Goal: Contribute content

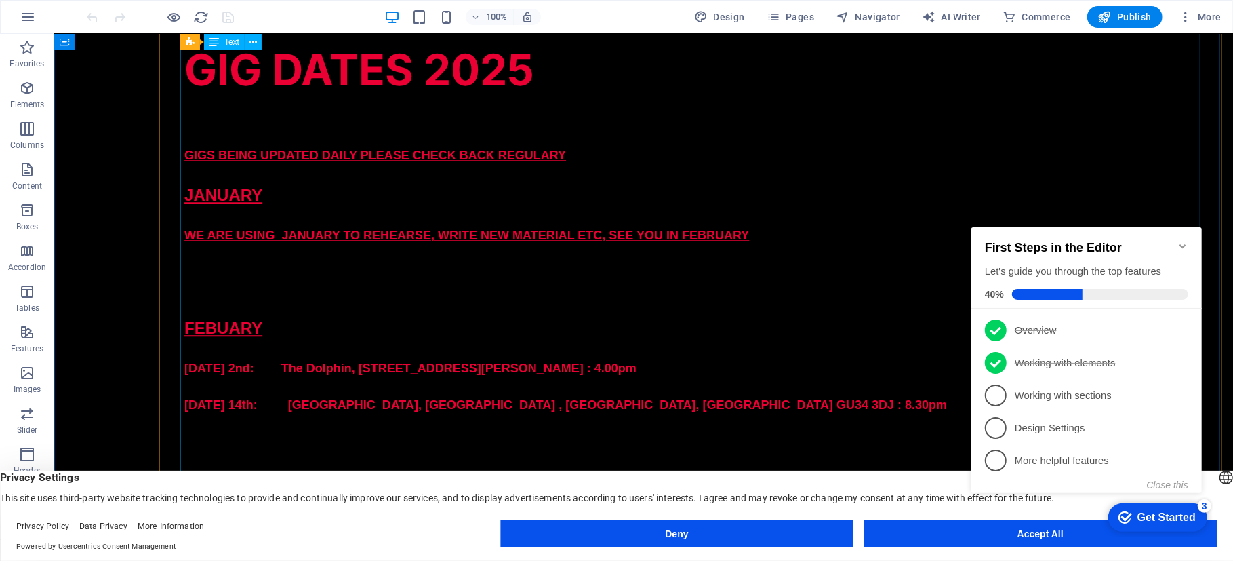
scroll to position [2718, 0]
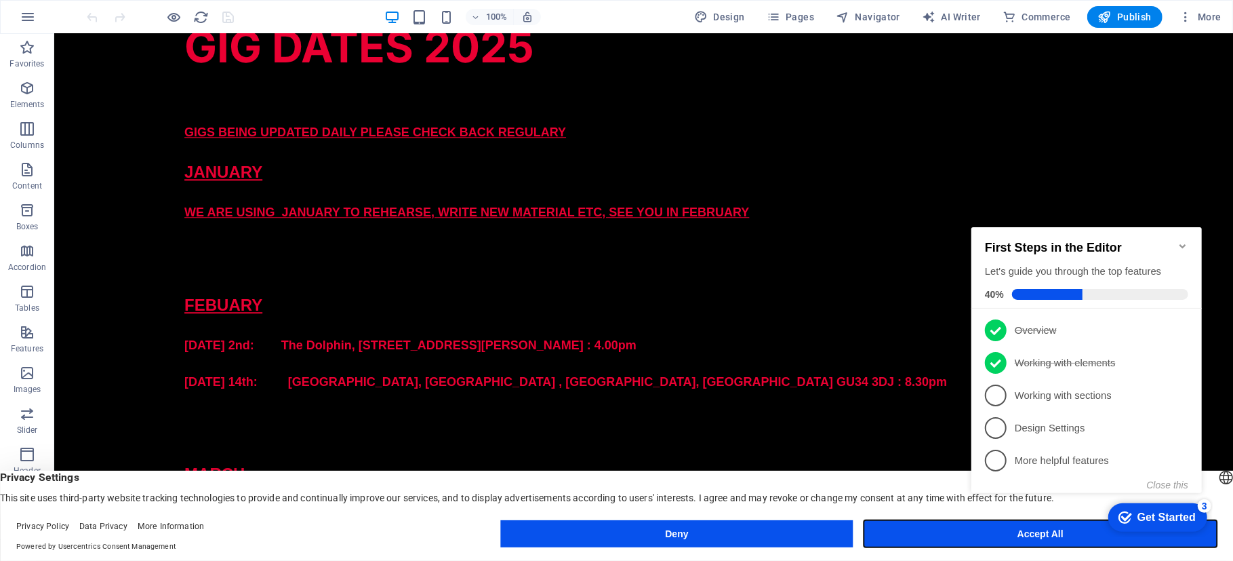
click at [1038, 543] on button "Accept All" at bounding box center [1040, 533] width 353 height 27
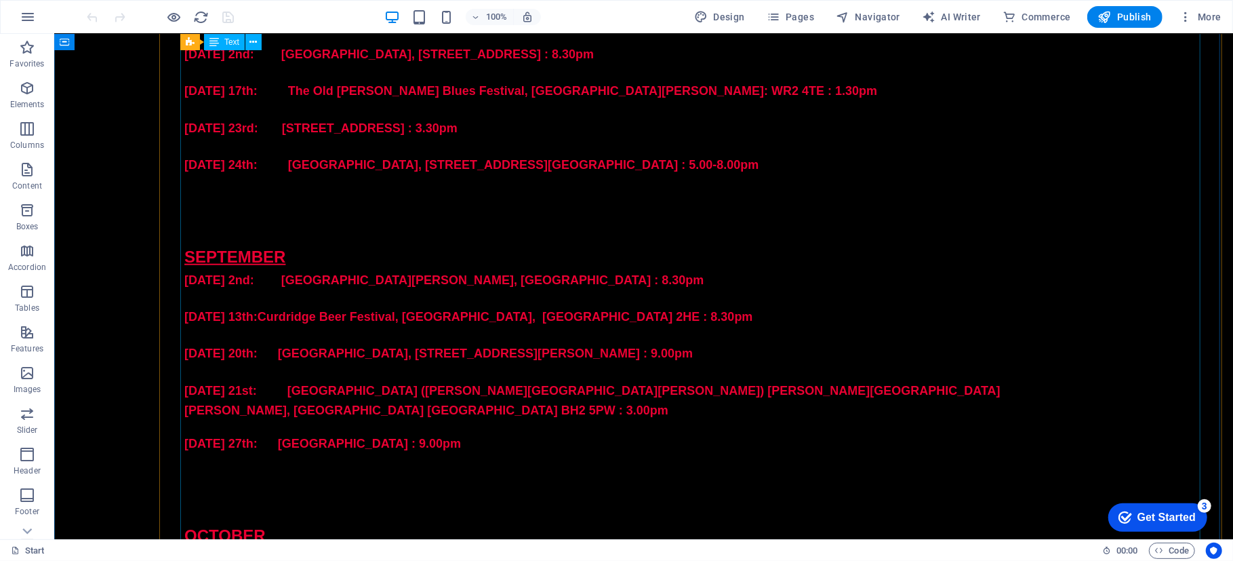
scroll to position [4752, 0]
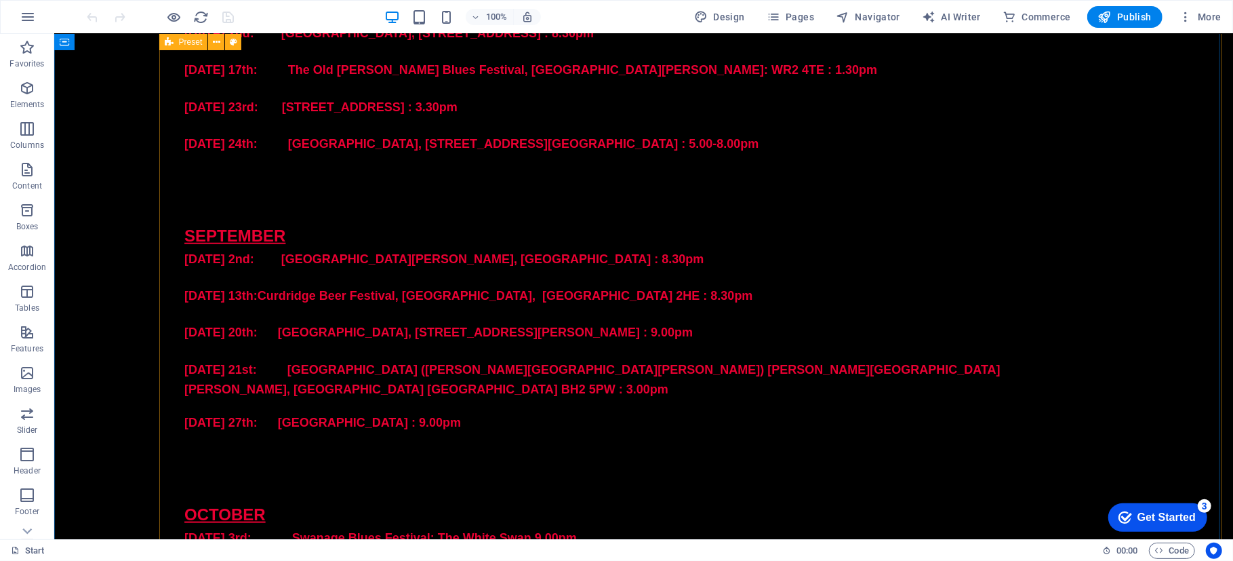
drag, startPoint x: 444, startPoint y: 407, endPoint x: 176, endPoint y: 407, distance: 268.4
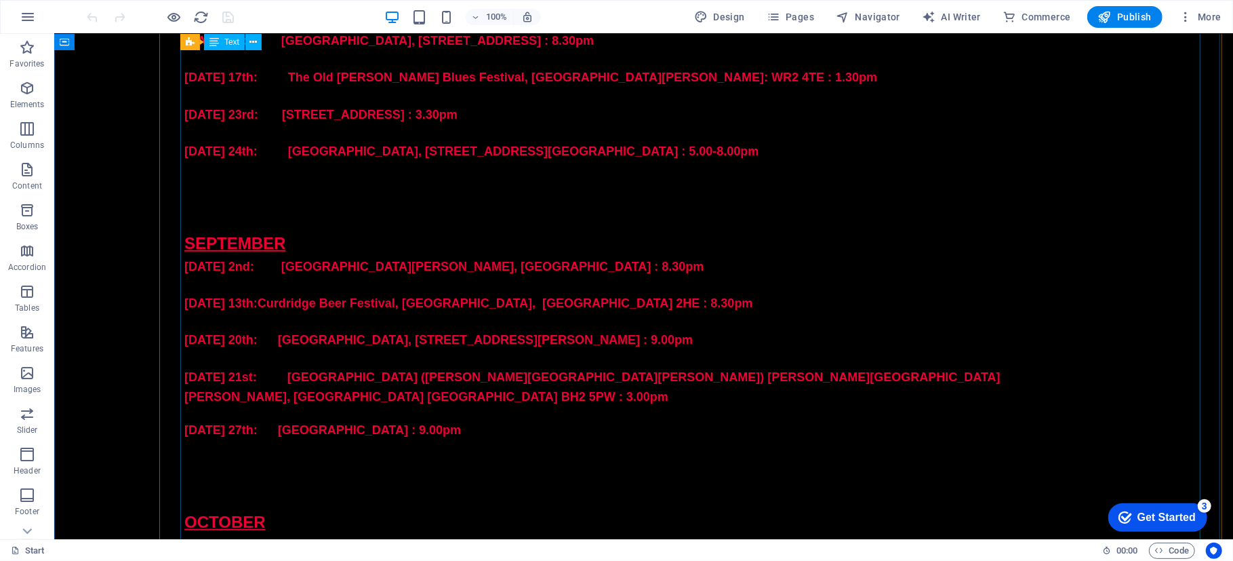
scroll to position [4667, 0]
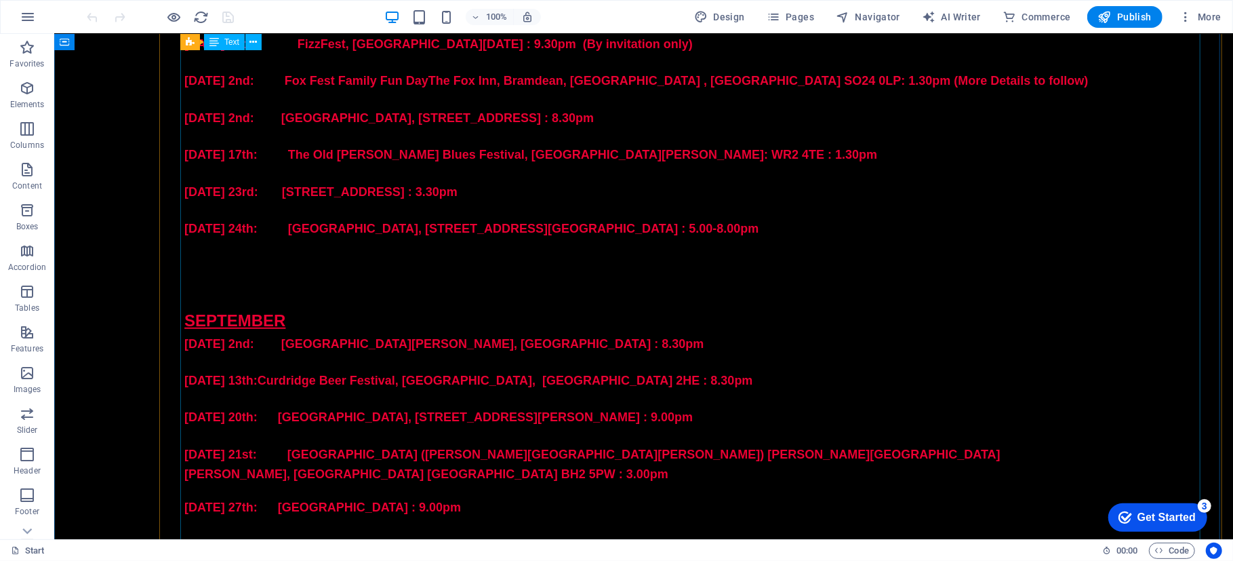
click at [921, 444] on p "[DATE] 21st: [GEOGRAPHIC_DATA] ([PERSON_NAME][GEOGRAPHIC_DATA][PERSON_NAME]) [P…" at bounding box center [643, 463] width 919 height 39
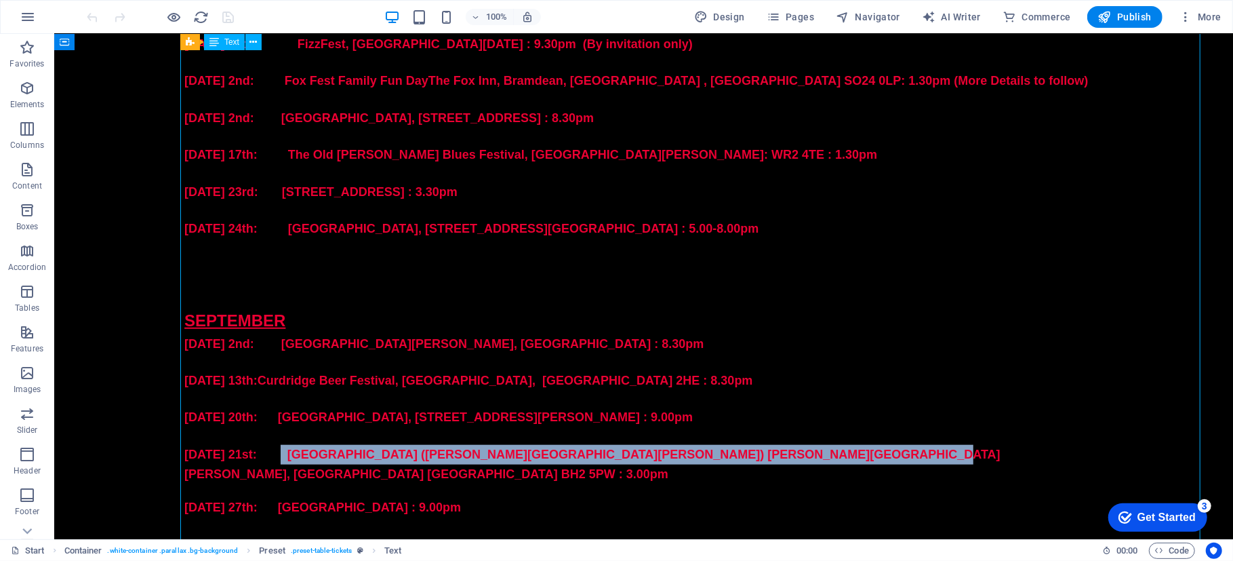
drag, startPoint x: 896, startPoint y: 269, endPoint x: 279, endPoint y: 272, distance: 616.9
click at [279, 444] on p "[DATE] 21st: [GEOGRAPHIC_DATA] ([PERSON_NAME][GEOGRAPHIC_DATA][PERSON_NAME]) [P…" at bounding box center [643, 463] width 919 height 39
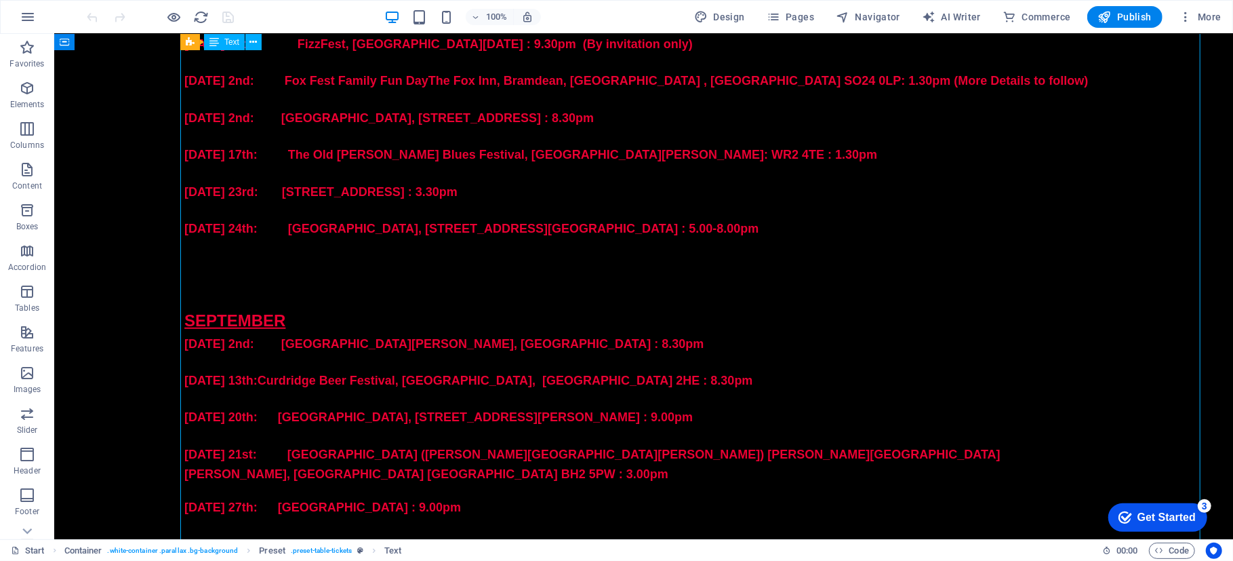
click at [951, 407] on p "[DATE] 20th: [GEOGRAPHIC_DATA], [STREET_ADDRESS][PERSON_NAME] : 9.00pm" at bounding box center [643, 417] width 919 height 20
click at [939, 426] on p at bounding box center [643, 435] width 919 height 18
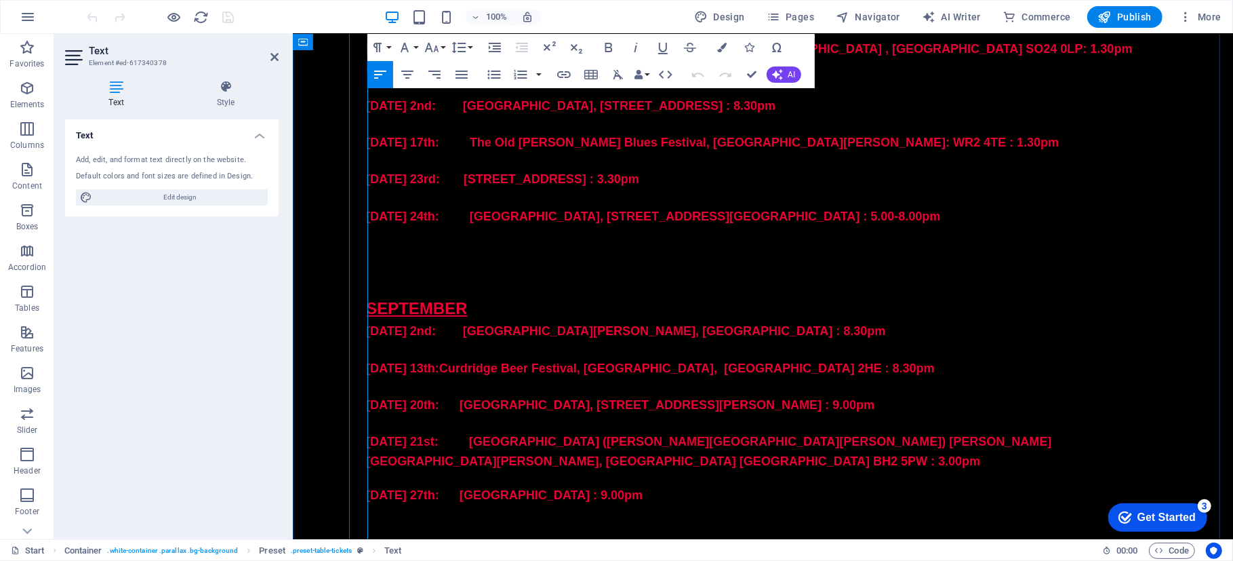
scroll to position [4308, 0]
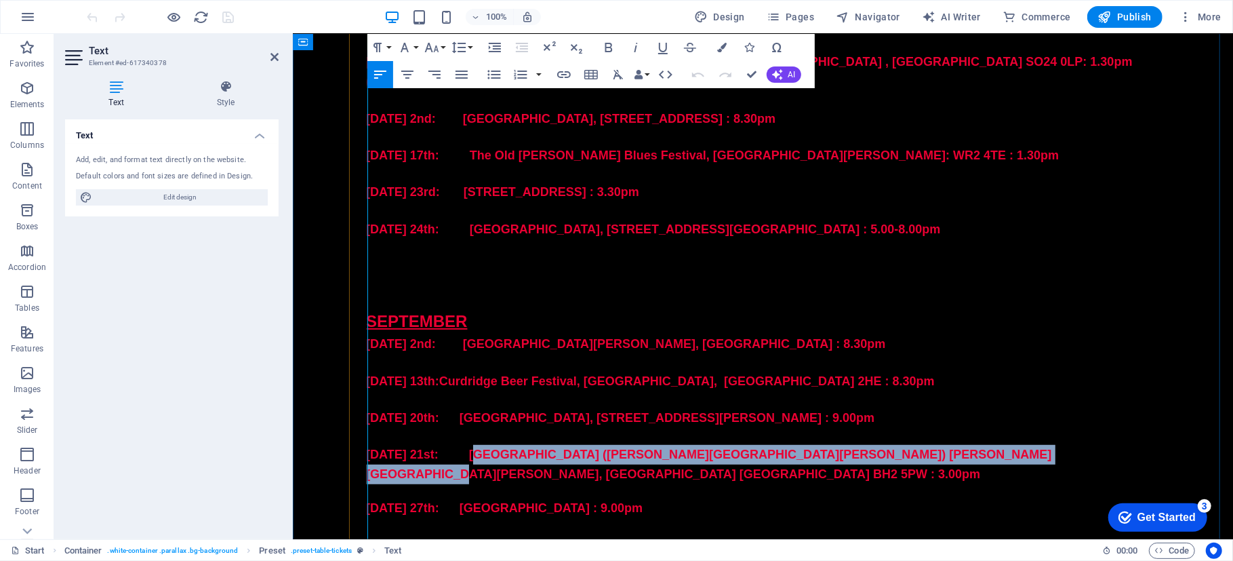
drag, startPoint x: 1029, startPoint y: 331, endPoint x: 481, endPoint y: 328, distance: 548.4
click at [481, 444] on p "[DATE] 21st: [GEOGRAPHIC_DATA] ([PERSON_NAME][GEOGRAPHIC_DATA][PERSON_NAME]) [P…" at bounding box center [762, 463] width 794 height 39
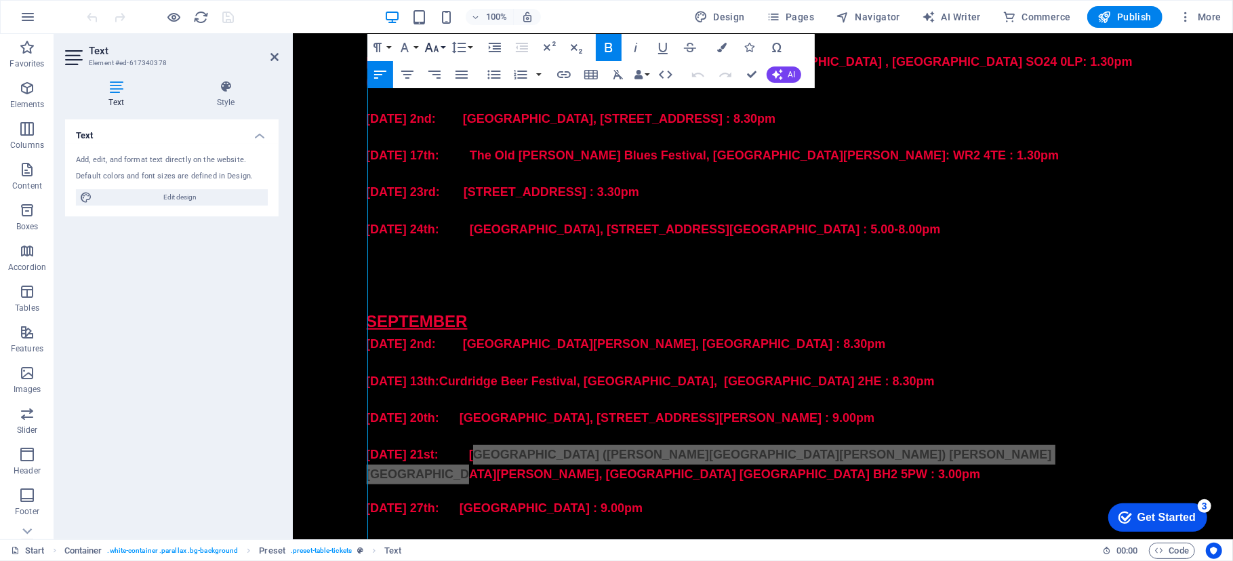
click at [447, 49] on button "Font Size" at bounding box center [435, 47] width 26 height 27
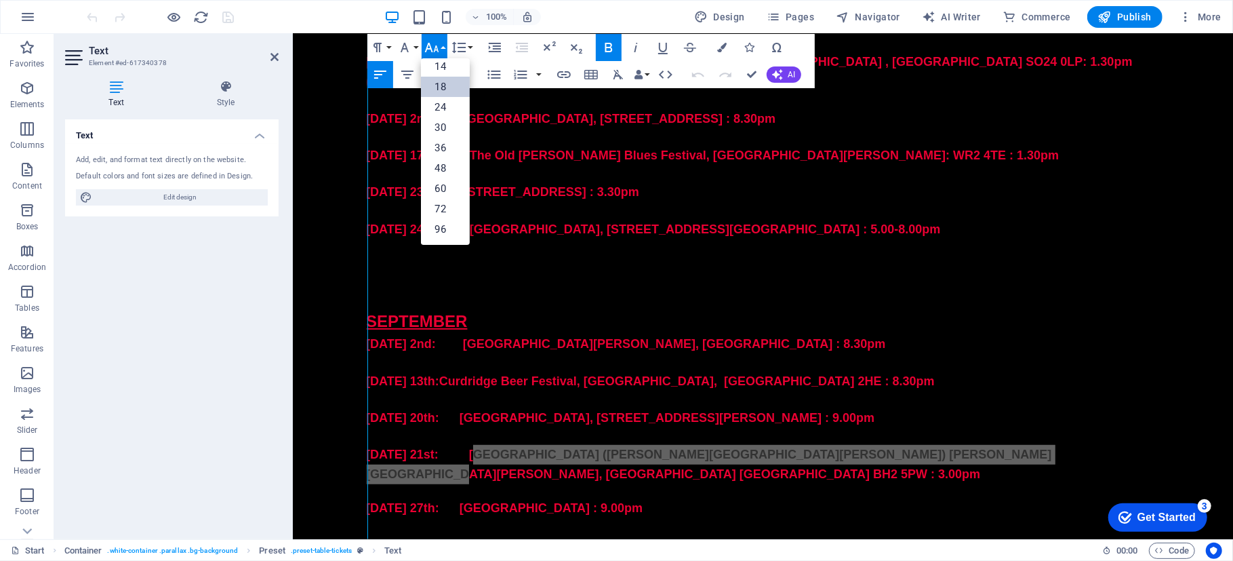
scroll to position [109, 0]
click at [415, 45] on button "Font Family" at bounding box center [408, 47] width 26 height 27
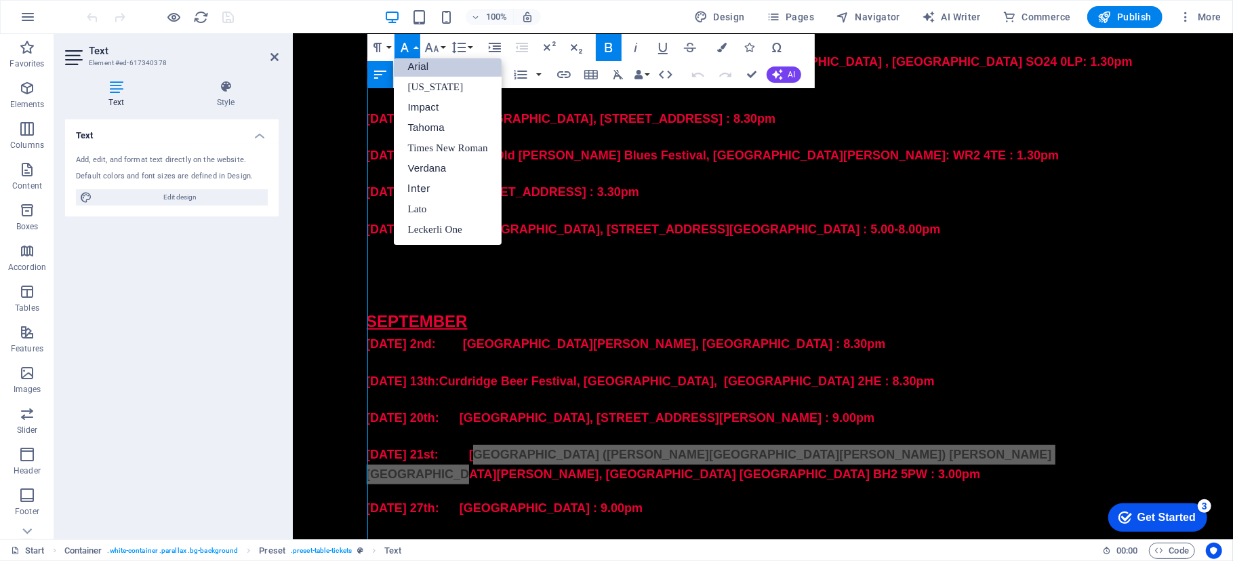
scroll to position [7, 0]
click at [383, 45] on icon "button" at bounding box center [377, 47] width 16 height 16
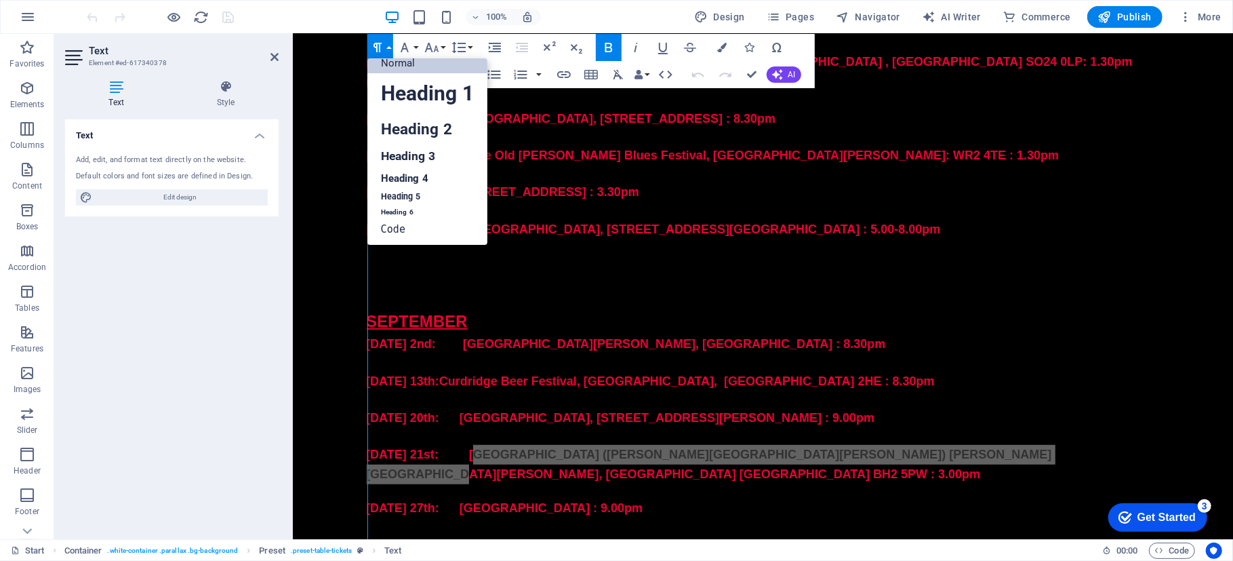
scroll to position [10, 0]
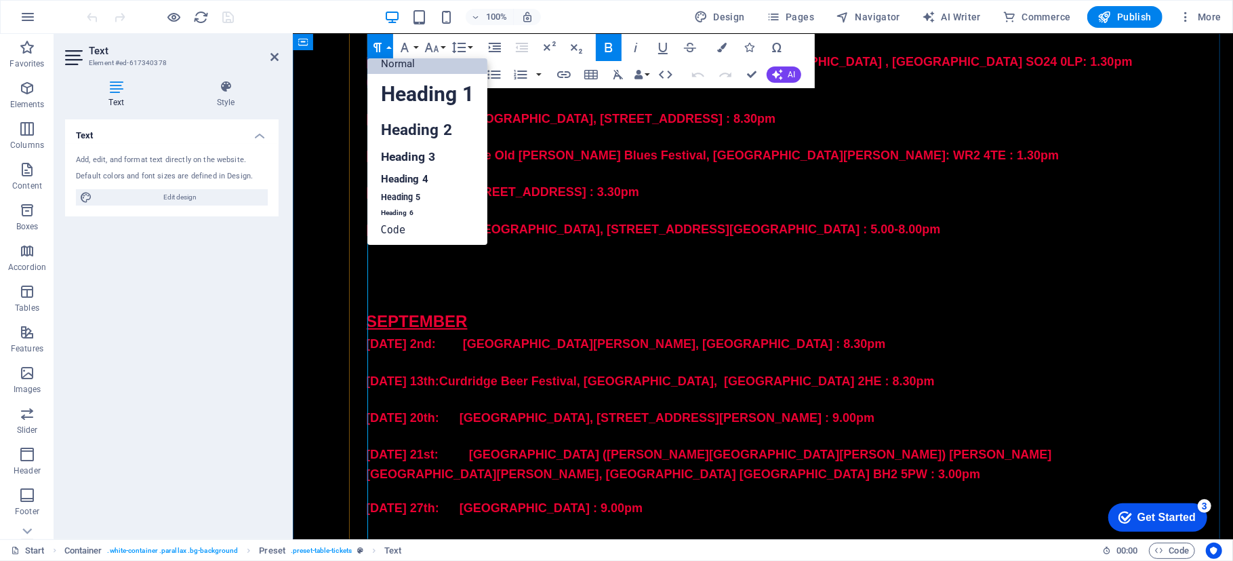
click at [803, 256] on p at bounding box center [762, 265] width 794 height 18
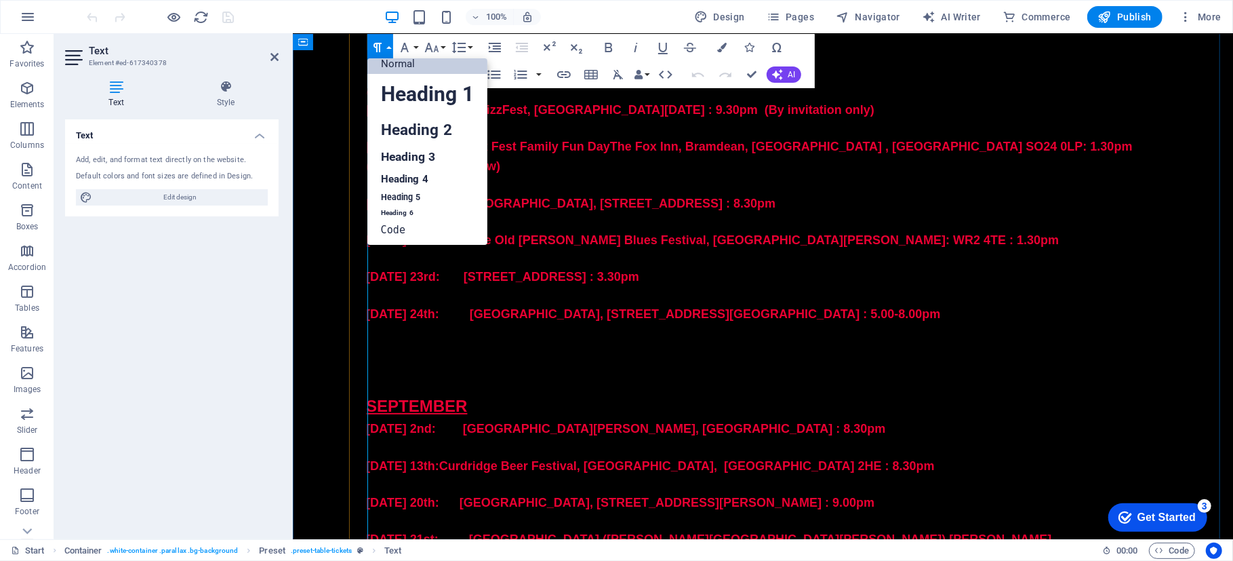
scroll to position [4308, 0]
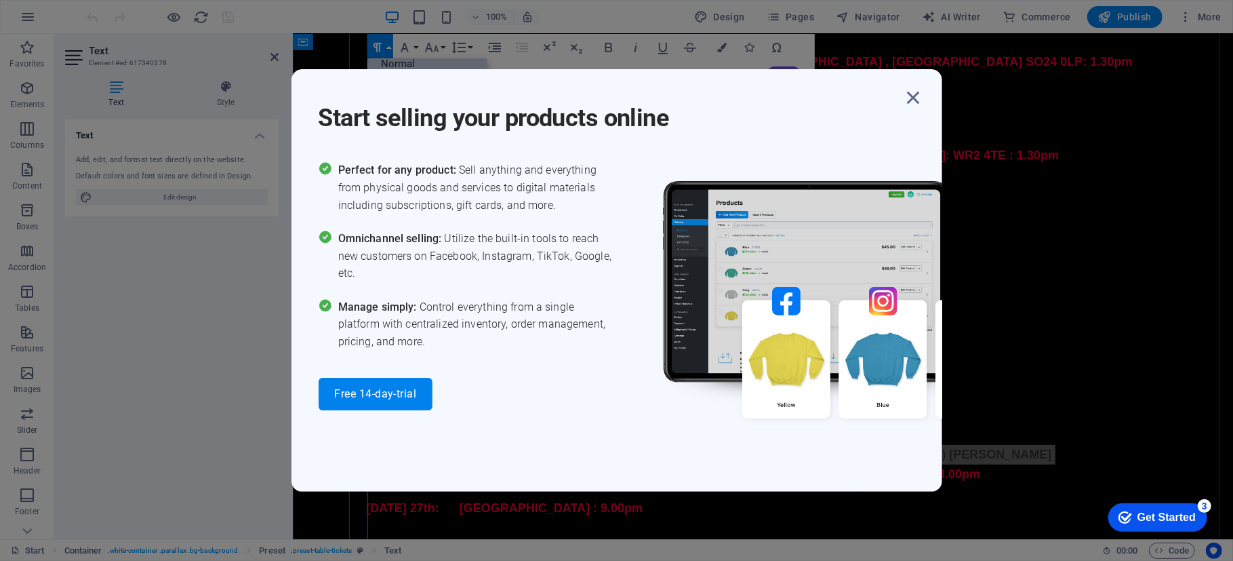
drag, startPoint x: 1043, startPoint y: 329, endPoint x: 776, endPoint y: 355, distance: 268.3
click at [470, 444] on p "[DATE] 21st: [GEOGRAPHIC_DATA] ([PERSON_NAME][GEOGRAPHIC_DATA][PERSON_NAME]) [P…" at bounding box center [762, 463] width 794 height 39
click at [910, 94] on icon "button" at bounding box center [914, 97] width 24 height 24
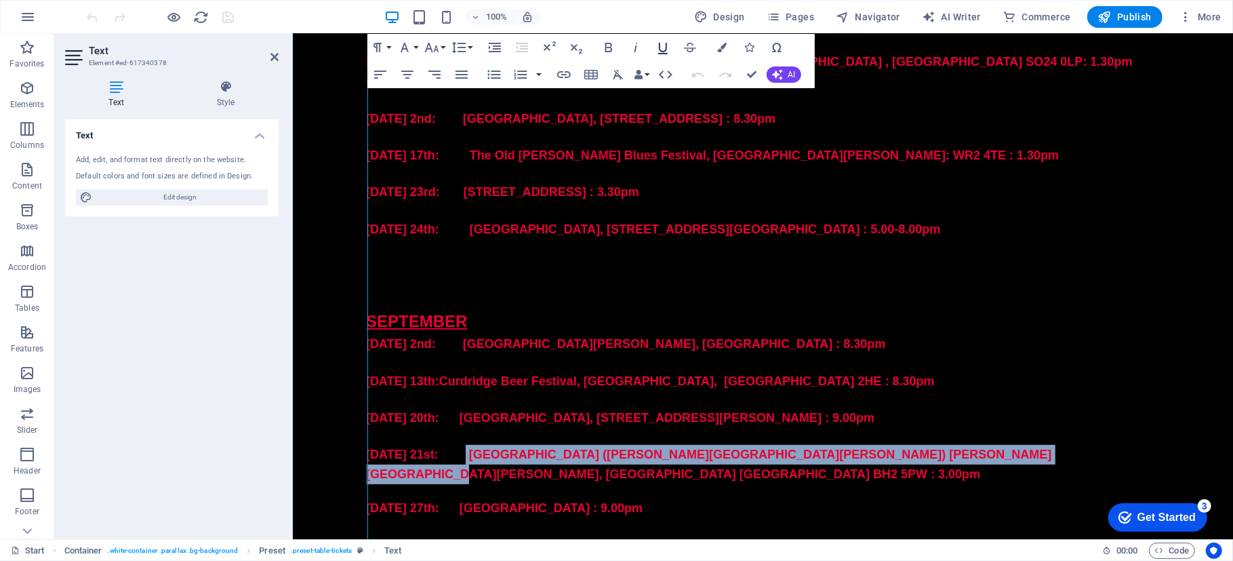
click at [663, 49] on icon "button" at bounding box center [663, 47] width 16 height 16
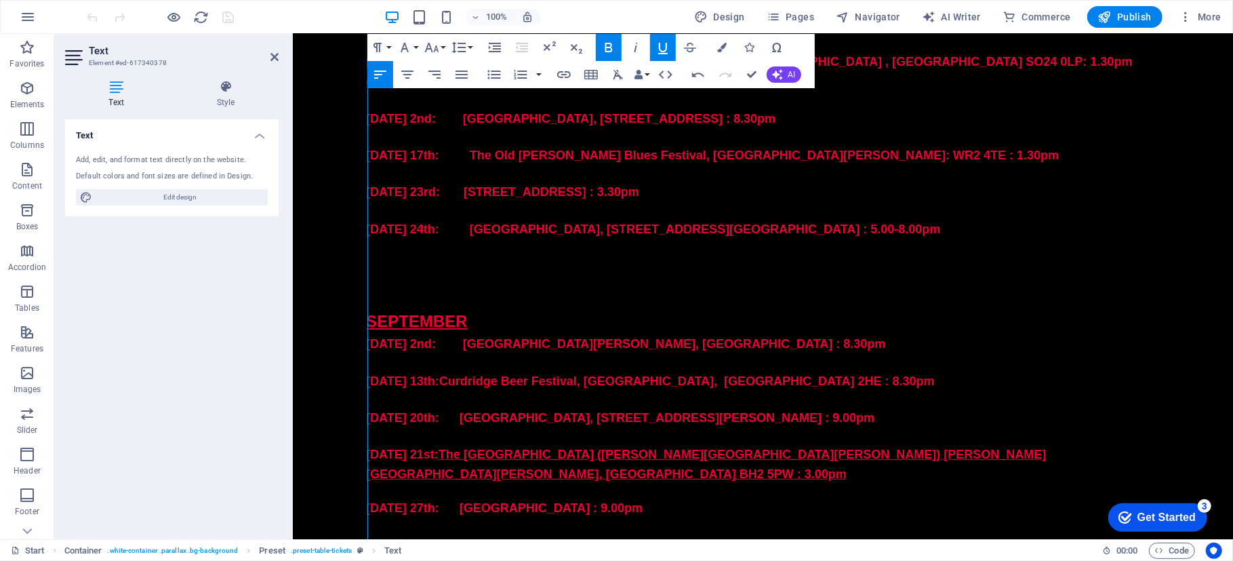
click at [663, 48] on icon "button" at bounding box center [663, 47] width 16 height 16
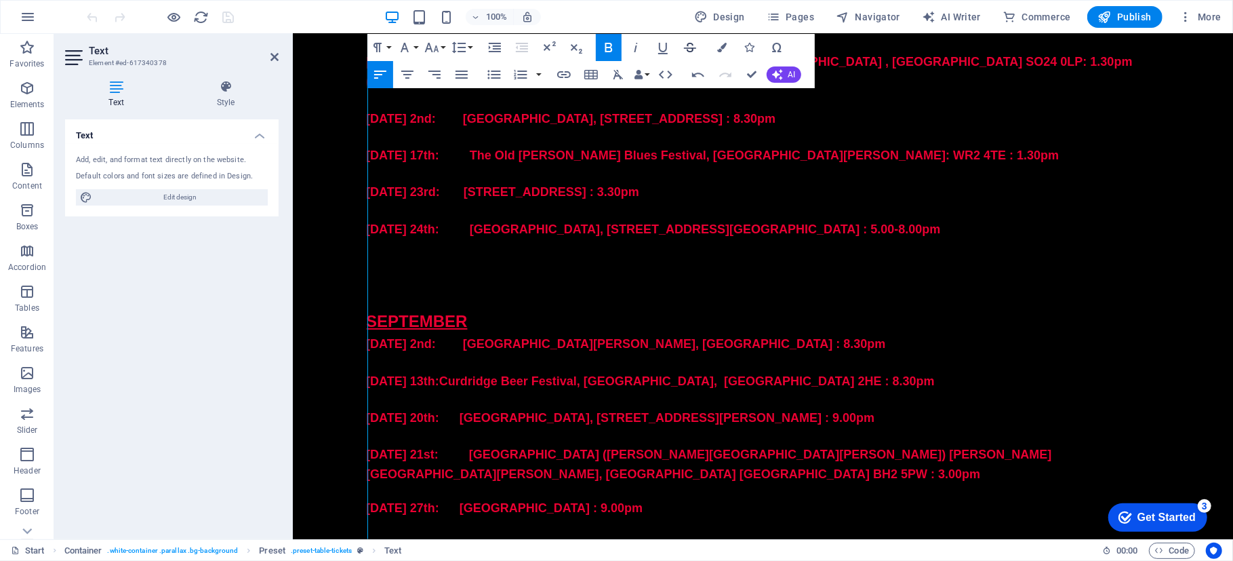
click at [686, 42] on icon "button" at bounding box center [690, 47] width 16 height 16
click at [1085, 444] on p "[DATE] 21st: [GEOGRAPHIC_DATA] ([PERSON_NAME][GEOGRAPHIC_DATA][PERSON_NAME]) [P…" at bounding box center [762, 463] width 794 height 39
click at [1070, 444] on p "[DATE] 21st: [GEOGRAPHIC_DATA] ([PERSON_NAME][GEOGRAPHIC_DATA][PERSON_NAME]) [P…" at bounding box center [762, 463] width 794 height 39
drag, startPoint x: 1059, startPoint y: 383, endPoint x: 1058, endPoint y: 365, distance: 18.3
click at [1058, 517] on p at bounding box center [762, 526] width 794 height 18
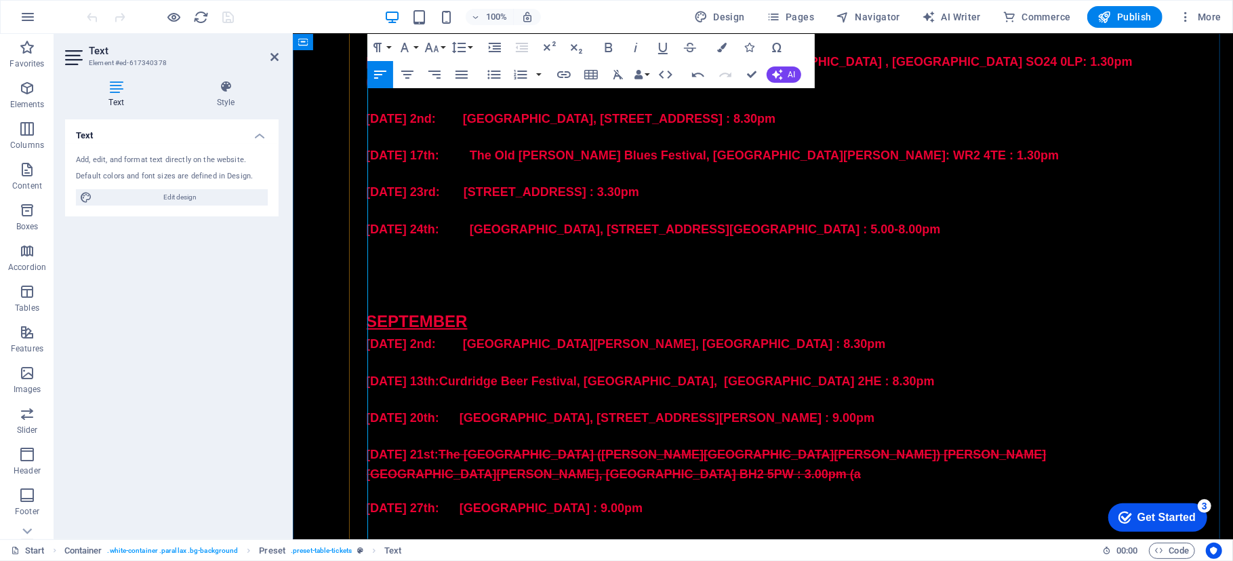
click at [1045, 444] on p "[DATE] 21st: [GEOGRAPHIC_DATA] ([PERSON_NAME][GEOGRAPHIC_DATA][PERSON_NAME]) [P…" at bounding box center [762, 463] width 794 height 39
click at [1028, 447] on s "The [GEOGRAPHIC_DATA] ([PERSON_NAME][GEOGRAPHIC_DATA][PERSON_NAME]) [PERSON_NAM…" at bounding box center [705, 463] width 680 height 33
drag, startPoint x: 1030, startPoint y: 330, endPoint x: 1036, endPoint y: 332, distance: 7.1
click at [1036, 447] on s "The [GEOGRAPHIC_DATA] ([PERSON_NAME][GEOGRAPHIC_DATA][PERSON_NAME]) [PERSON_NAM…" at bounding box center [705, 463] width 680 height 33
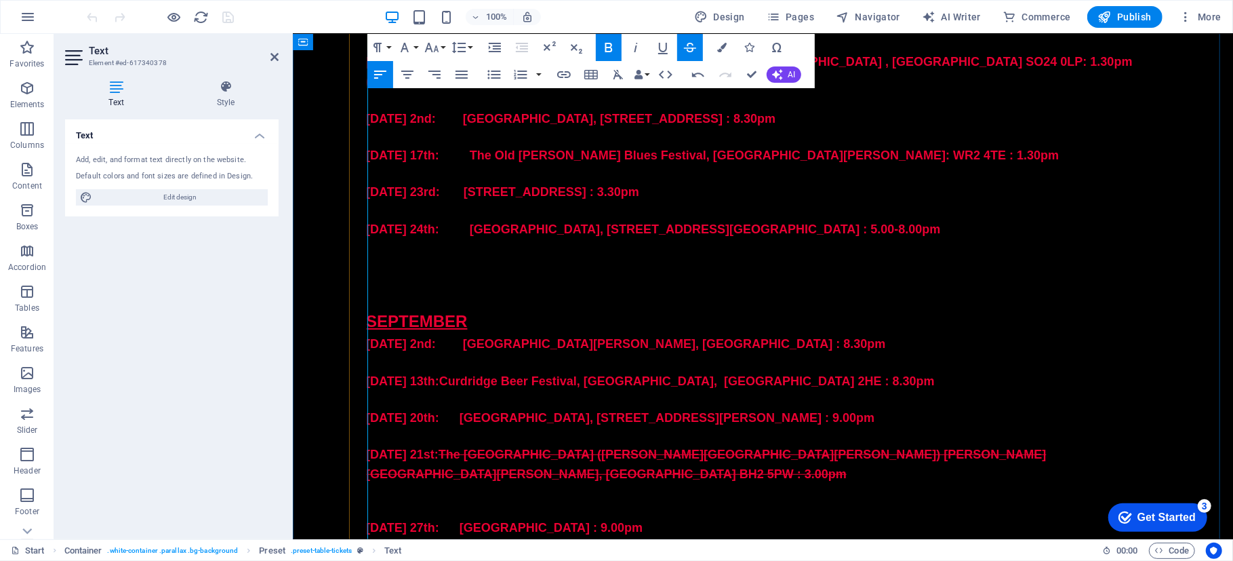
click at [489, 483] on p "​" at bounding box center [762, 493] width 794 height 20
click at [483, 483] on p "​" at bounding box center [762, 493] width 794 height 20
click at [1026, 447] on s "The [GEOGRAPHIC_DATA] ([PERSON_NAME][GEOGRAPHIC_DATA][PERSON_NAME]) [PERSON_NAM…" at bounding box center [705, 463] width 680 height 33
click at [365, 486] on s "a" at bounding box center [368, 493] width 7 height 14
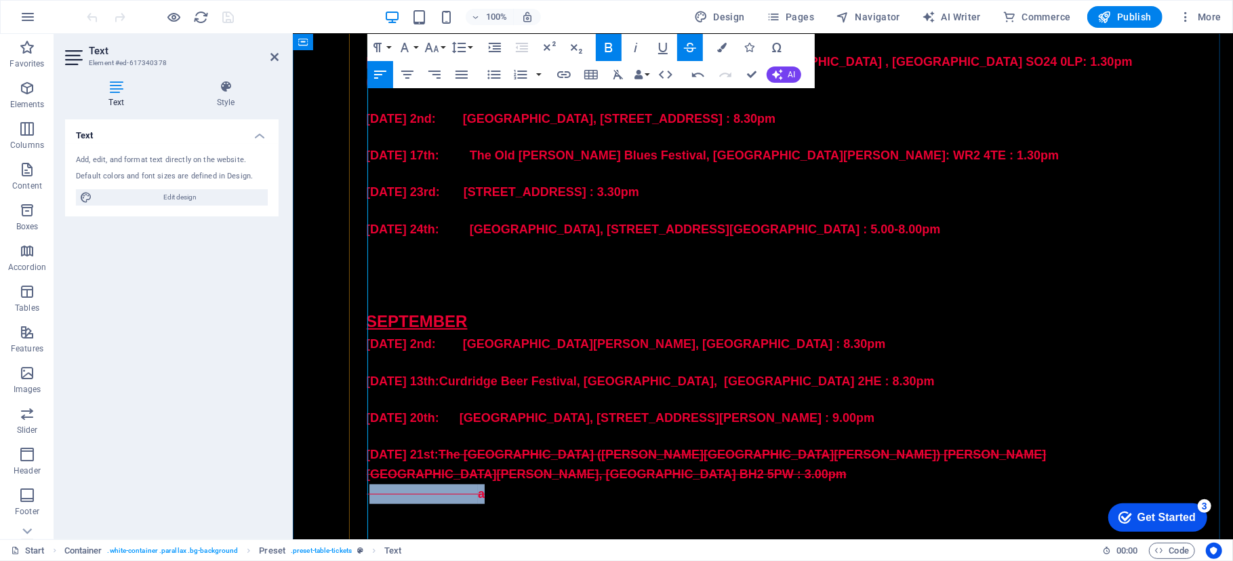
drag, startPoint x: 501, startPoint y: 349, endPoint x: 370, endPoint y: 348, distance: 130.8
click at [370, 483] on p "a" at bounding box center [762, 493] width 794 height 20
click at [684, 49] on icon "button" at bounding box center [690, 47] width 16 height 16
click at [376, 486] on strong "a" at bounding box center [370, 493] width 10 height 14
click at [660, 483] on p "Sadly another venue closed" at bounding box center [762, 493] width 794 height 20
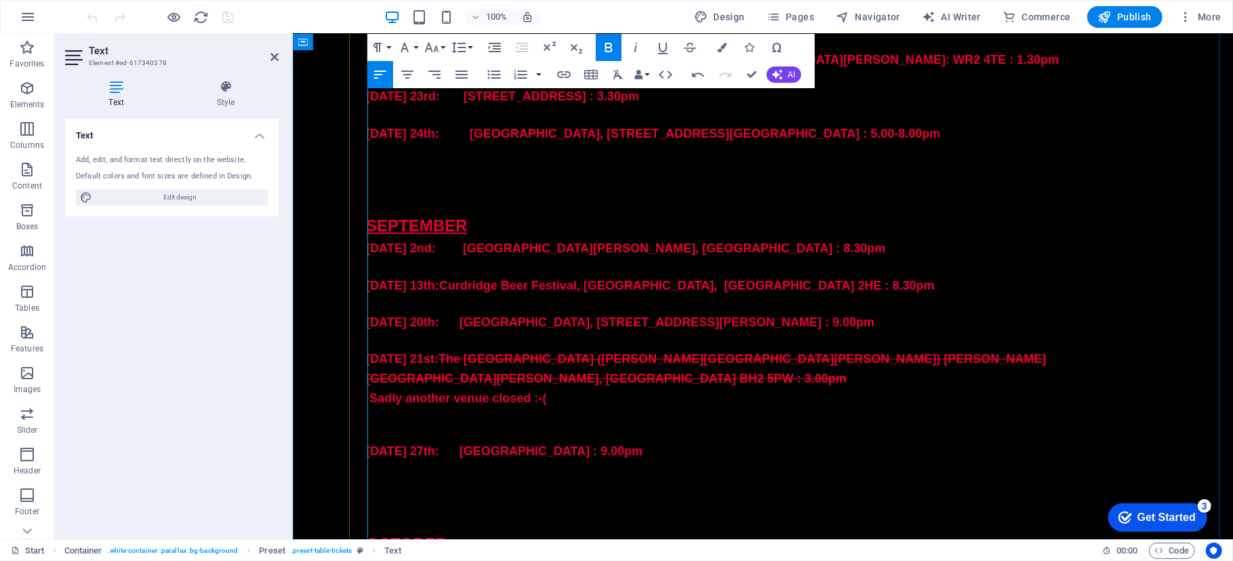
scroll to position [4393, 0]
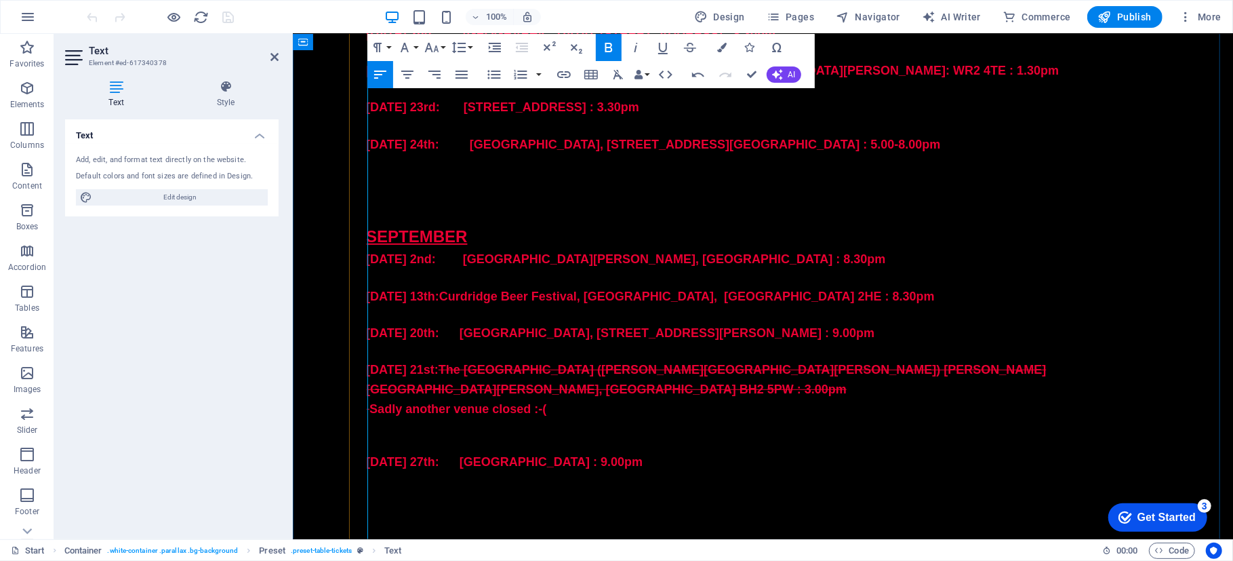
drag, startPoint x: 676, startPoint y: 273, endPoint x: 475, endPoint y: 273, distance: 201.3
click at [475, 399] on p "Sadly another venue closed :-(" at bounding box center [762, 409] width 794 height 20
click at [475, 401] on strong "Sadly another venue closed :-(" at bounding box center [455, 408] width 180 height 14
click at [664, 399] on p "( Sadly another venue closed :-(" at bounding box center [762, 409] width 794 height 20
click at [550, 401] on strong "(Sadly another venue closed :-(" at bounding box center [457, 408] width 184 height 14
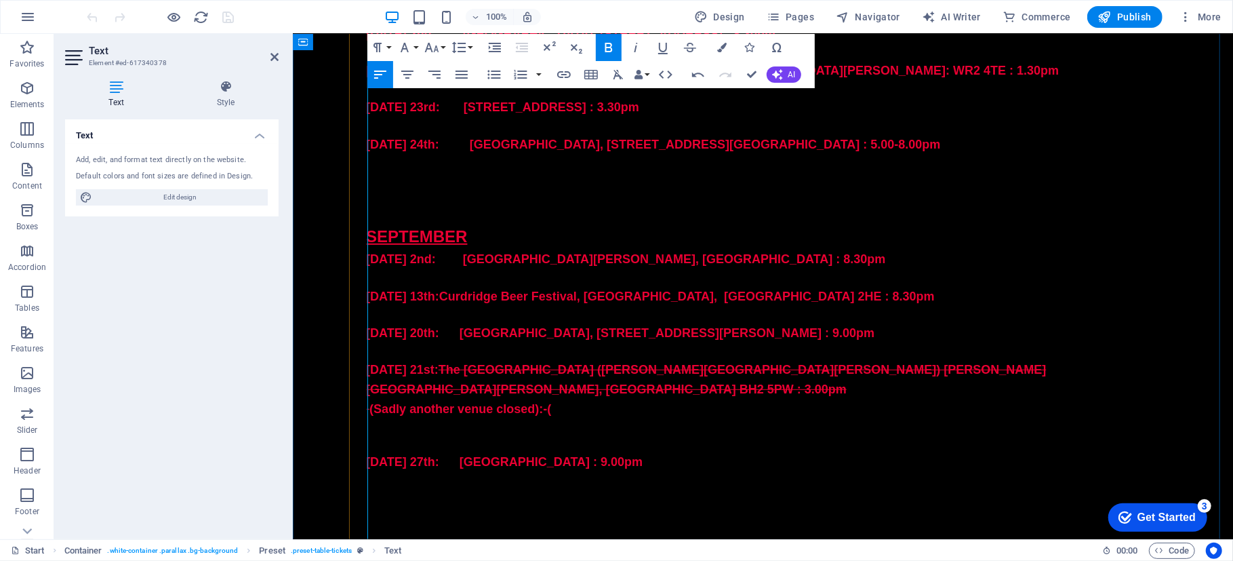
click at [714, 418] on p "​" at bounding box center [762, 428] width 794 height 20
click at [458, 438] on p "The" at bounding box center [762, 445] width 794 height 14
click at [420, 438] on p "The" at bounding box center [762, 445] width 794 height 14
click at [395, 438] on p "The" at bounding box center [762, 445] width 794 height 14
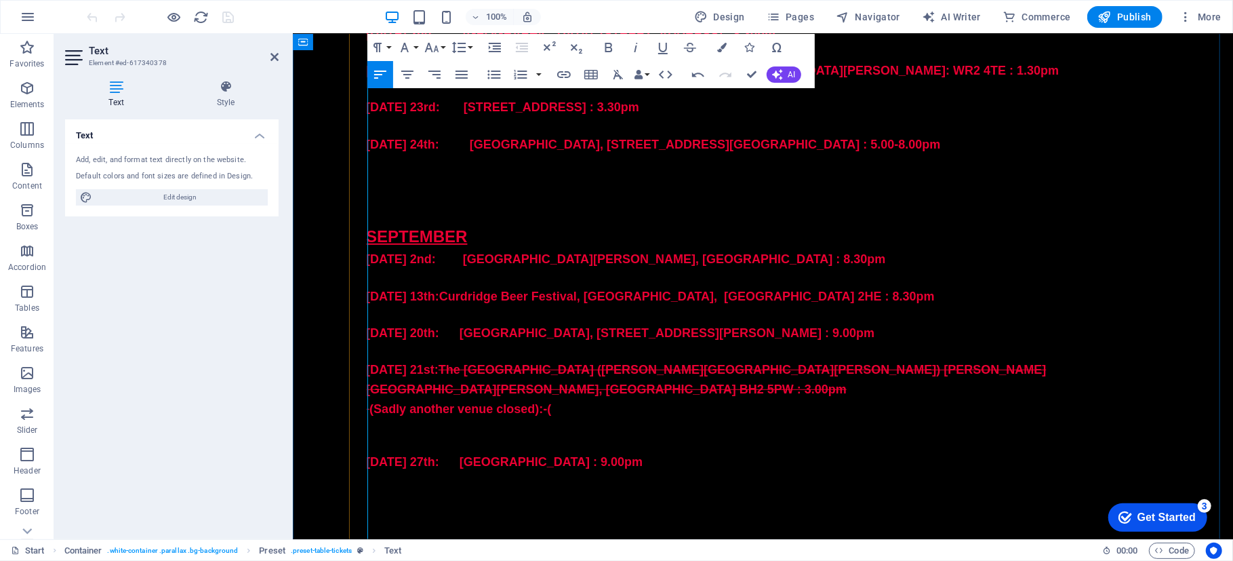
click at [485, 438] on p "The" at bounding box center [762, 445] width 794 height 14
click at [622, 438] on p "The" at bounding box center [762, 445] width 794 height 14
click at [411, 418] on p "​" at bounding box center [762, 428] width 794 height 20
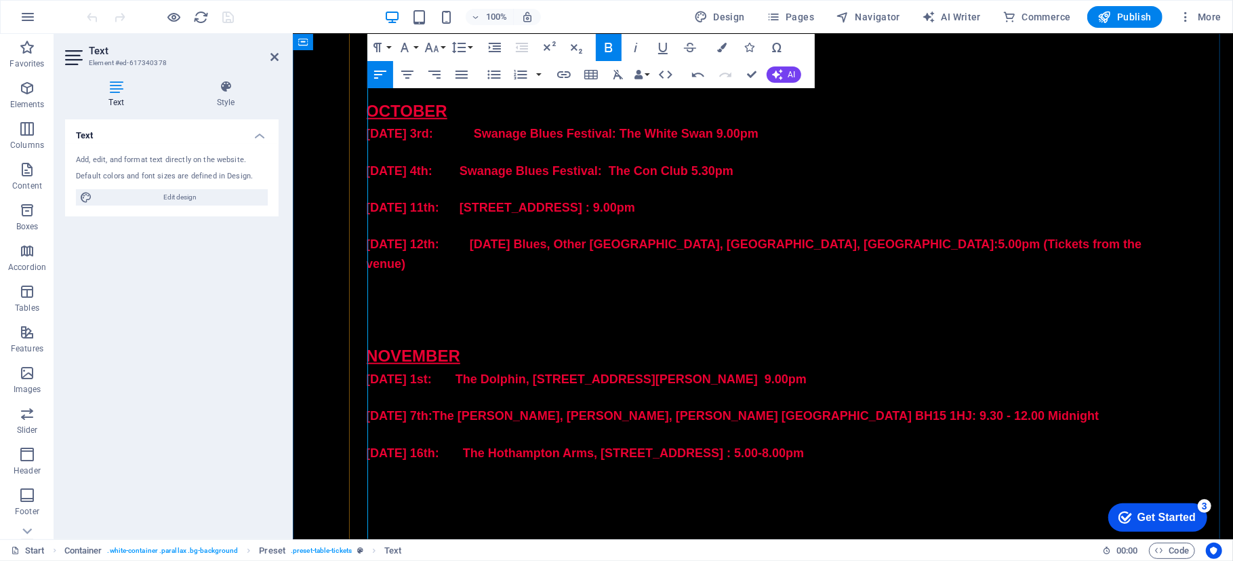
scroll to position [4901, 0]
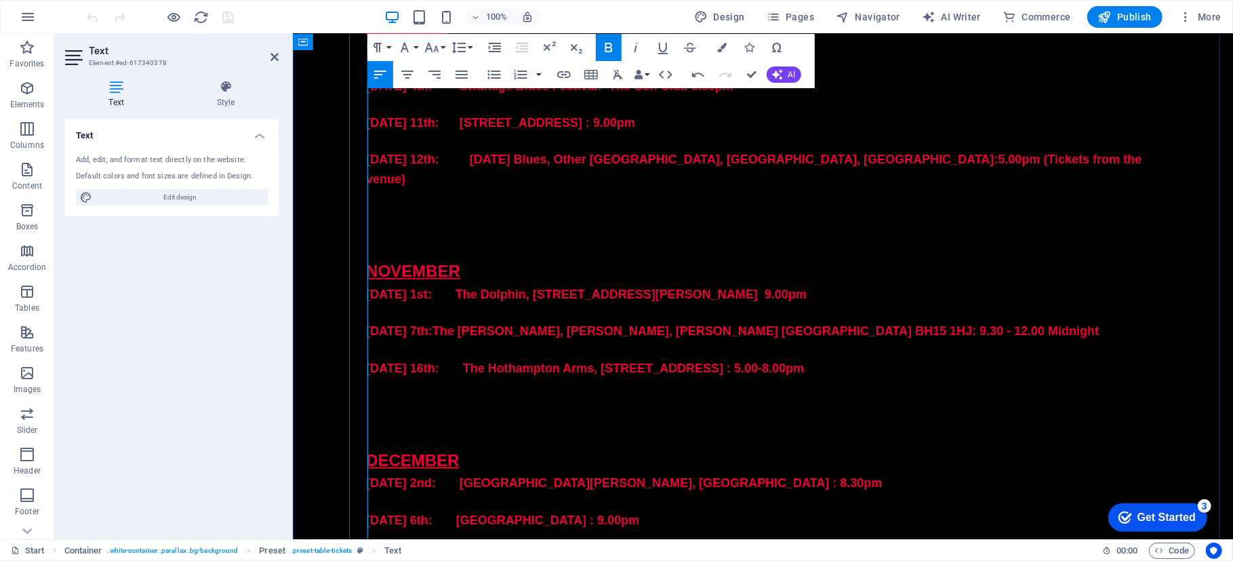
drag, startPoint x: 1043, startPoint y: 388, endPoint x: 465, endPoint y: 395, distance: 577.6
click at [465, 546] on p "[DATE] 7th: [GEOGRAPHIC_DATA] ([PERSON_NAME][GEOGRAPHIC_DATA][PERSON_NAME]) [PE…" at bounding box center [762, 565] width 794 height 39
click at [688, 41] on icon "button" at bounding box center [690, 47] width 16 height 16
click at [1029, 546] on p "[DATE] 7th: [GEOGRAPHIC_DATA] ([PERSON_NAME][GEOGRAPHIC_DATA][PERSON_NAME]) [PE…" at bounding box center [762, 565] width 794 height 39
drag, startPoint x: 609, startPoint y: 422, endPoint x: 931, endPoint y: 460, distance: 324.1
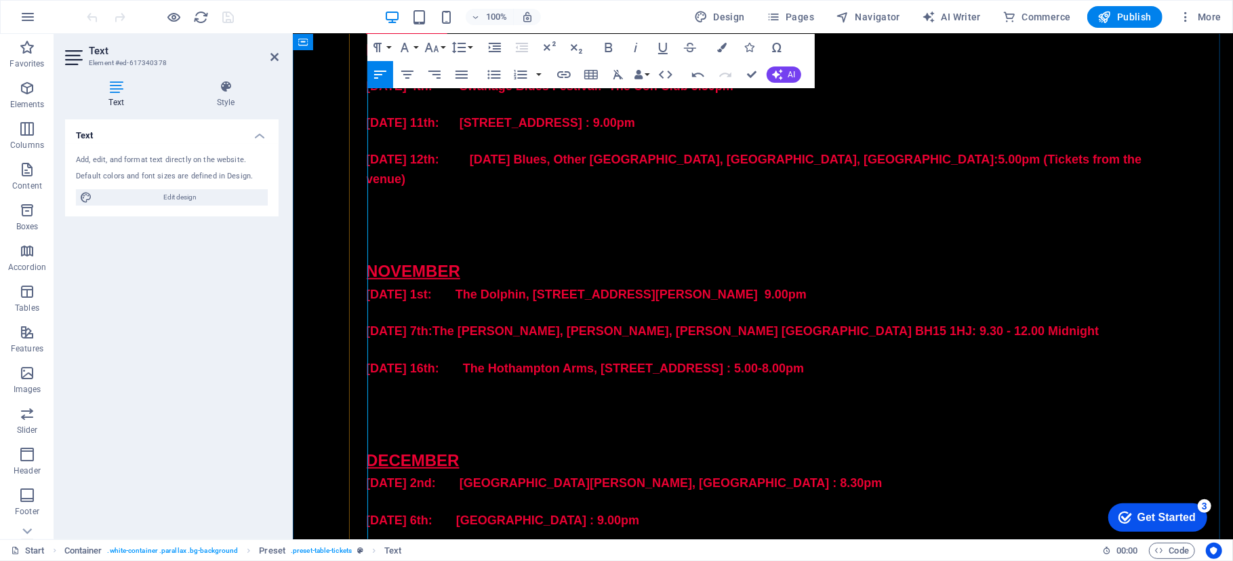
click at [1030, 546] on p "[DATE] 7th: [GEOGRAPHIC_DATA] ([PERSON_NAME][GEOGRAPHIC_DATA][PERSON_NAME]) [PE…" at bounding box center [762, 565] width 794 height 39
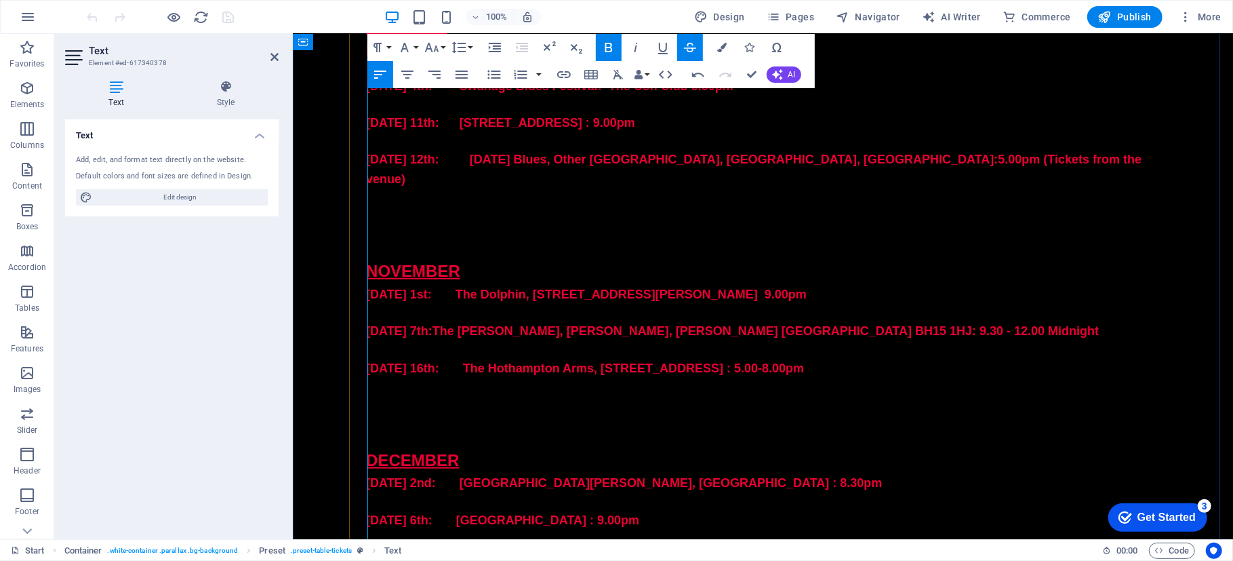
drag, startPoint x: 484, startPoint y: 417, endPoint x: 416, endPoint y: 405, distance: 68.8
drag, startPoint x: 576, startPoint y: 411, endPoint x: 361, endPoint y: 416, distance: 214.9
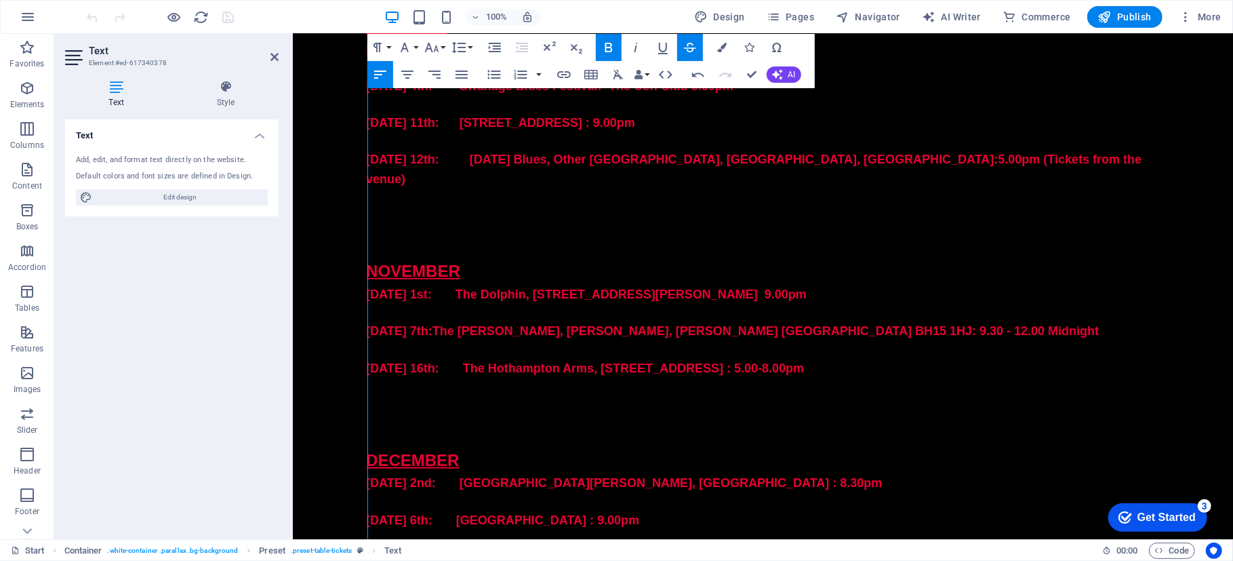
click at [682, 39] on icon "button" at bounding box center [690, 47] width 16 height 16
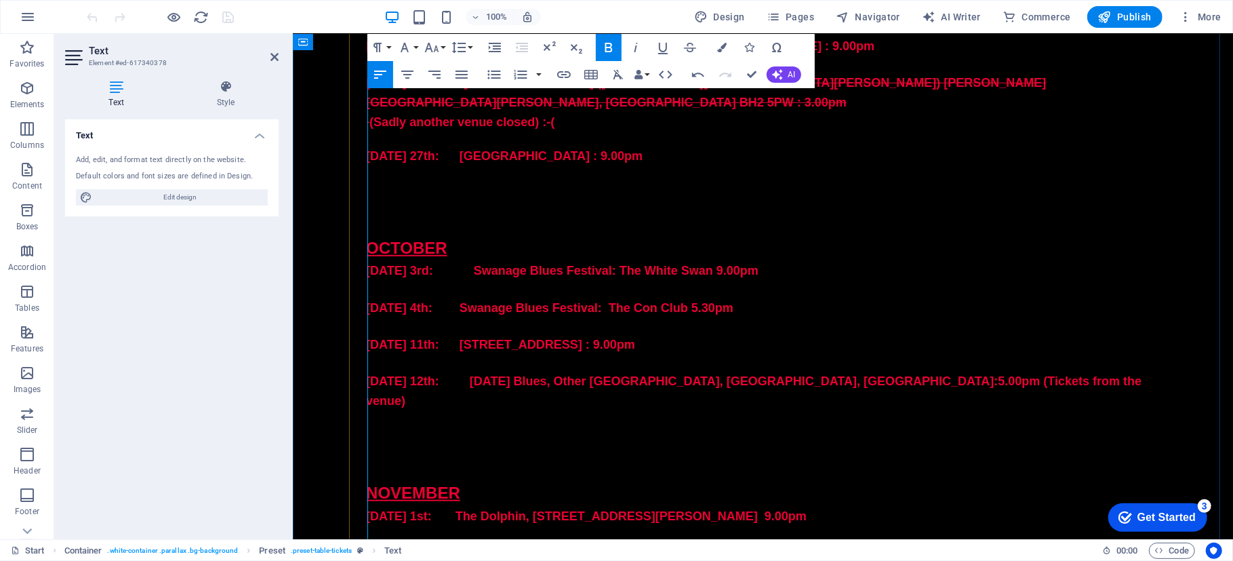
scroll to position [4647, 0]
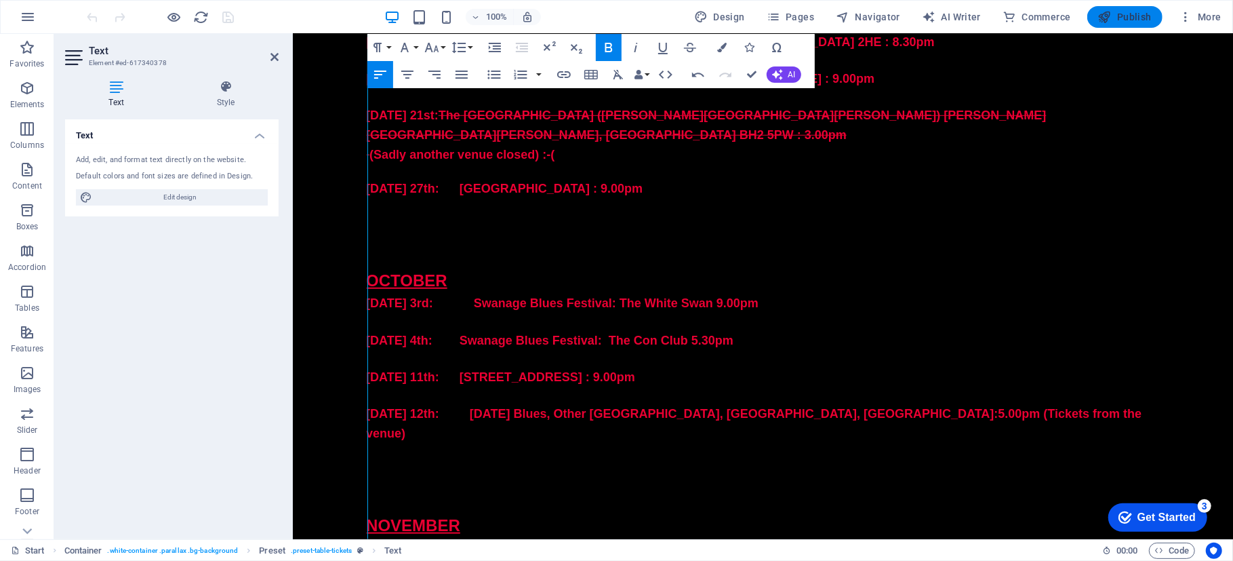
click at [1133, 7] on button "Publish" at bounding box center [1124, 17] width 75 height 22
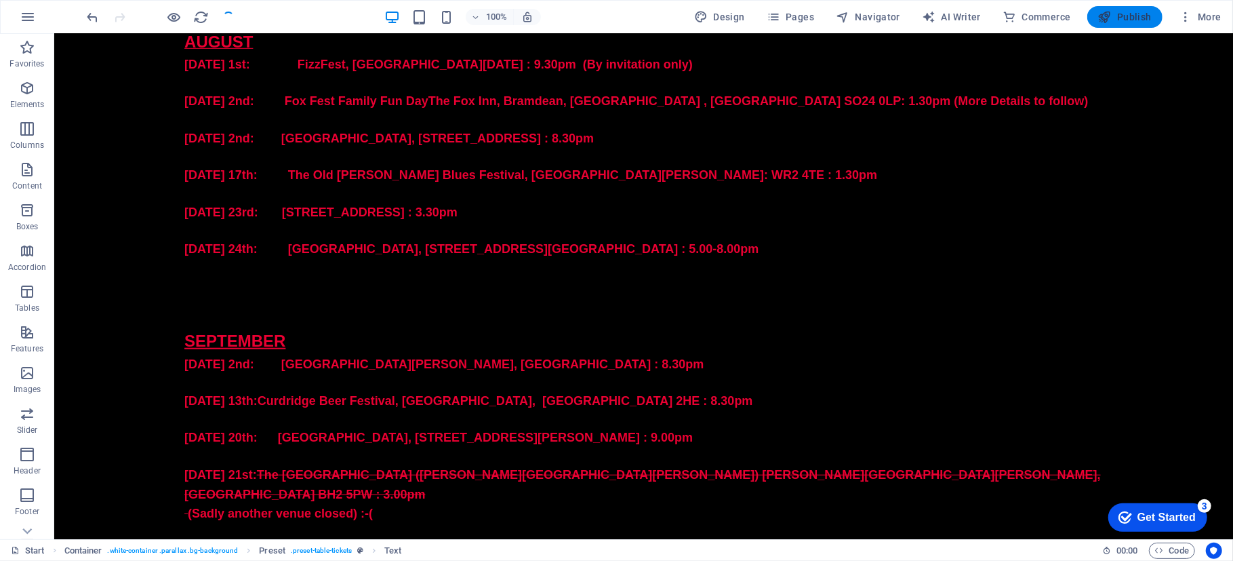
scroll to position [4946, 0]
